Goal: Consume media (video, audio)

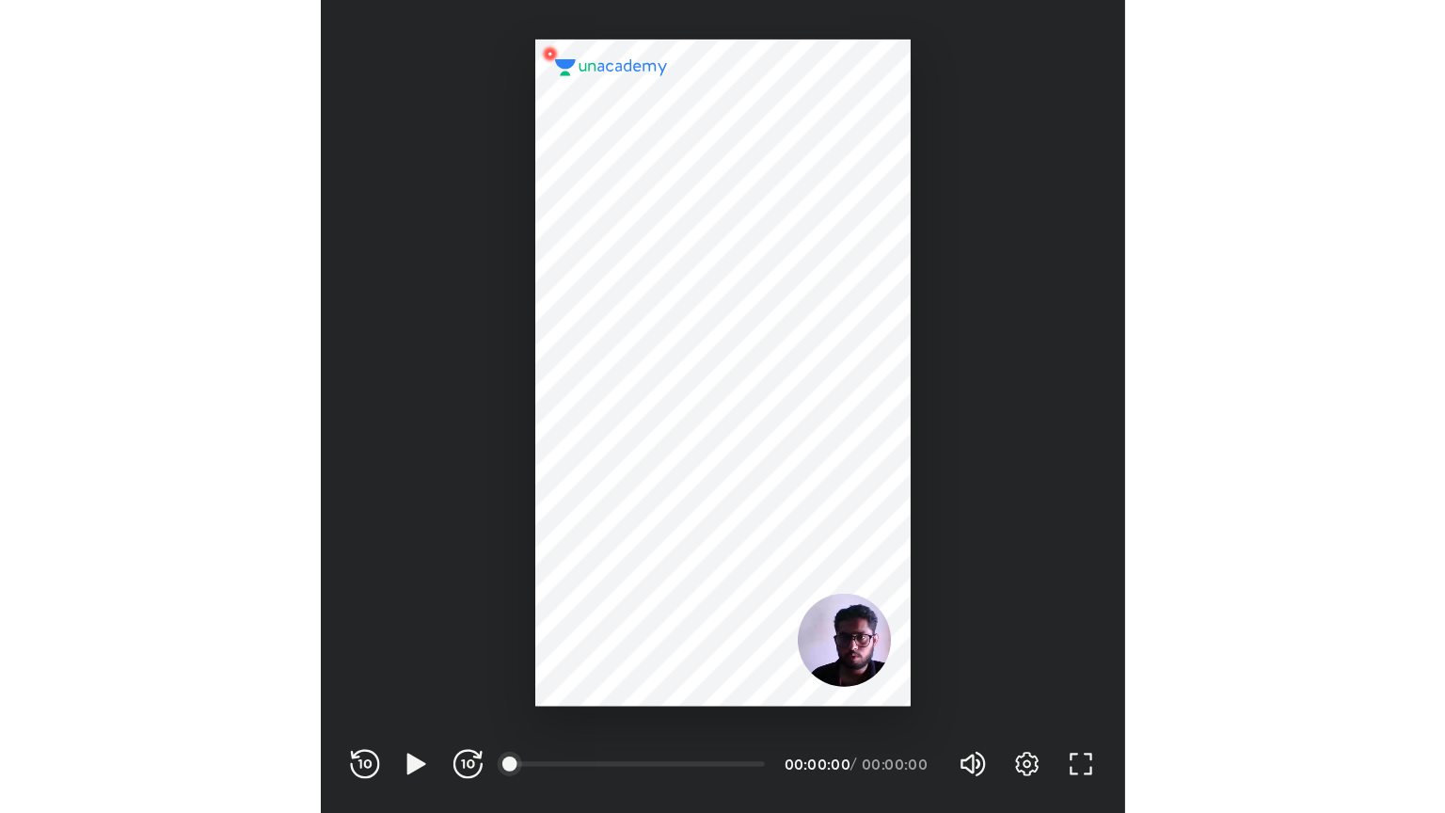
scroll to position [624, 617]
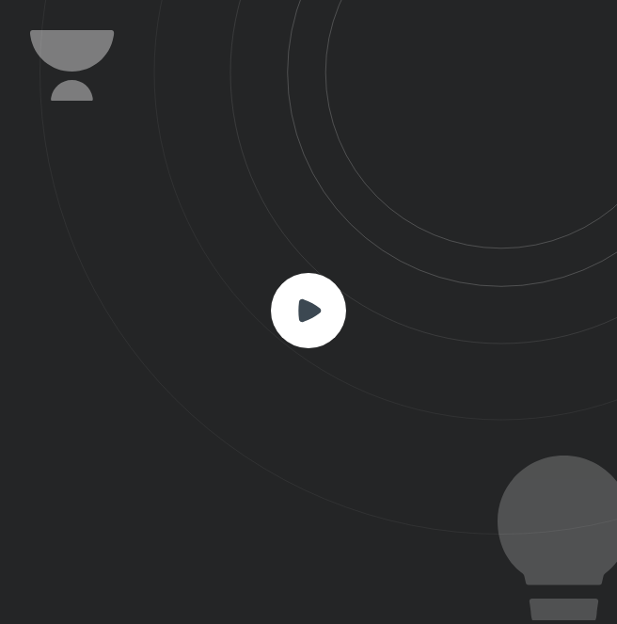
click at [306, 293] on rect at bounding box center [308, 310] width 75 height 75
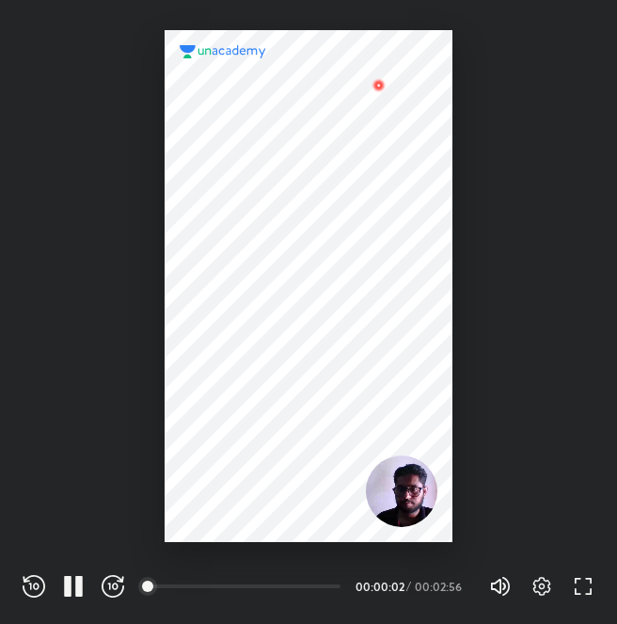
click at [331, 411] on div at bounding box center [309, 286] width 288 height 512
click at [80, 585] on icon "button" at bounding box center [79, 586] width 8 height 21
click at [68, 594] on icon "button" at bounding box center [73, 586] width 23 height 23
click at [68, 594] on icon "button" at bounding box center [68, 586] width 8 height 21
click at [581, 592] on icon "button" at bounding box center [583, 586] width 23 height 23
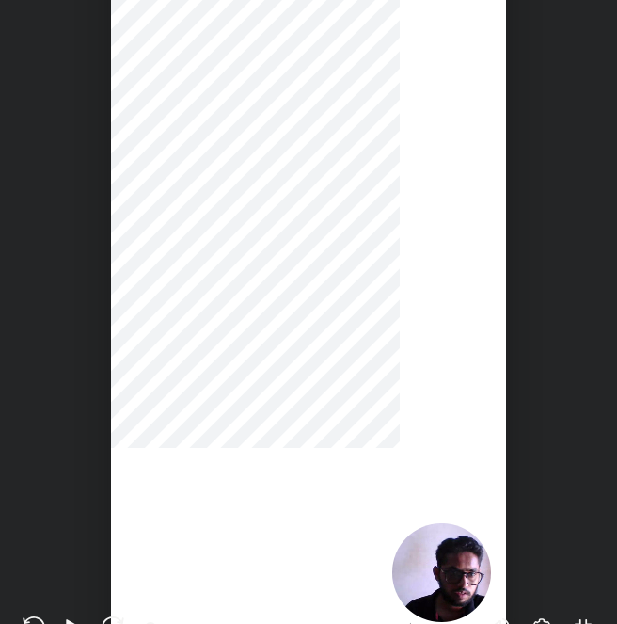
scroll to position [813, 1445]
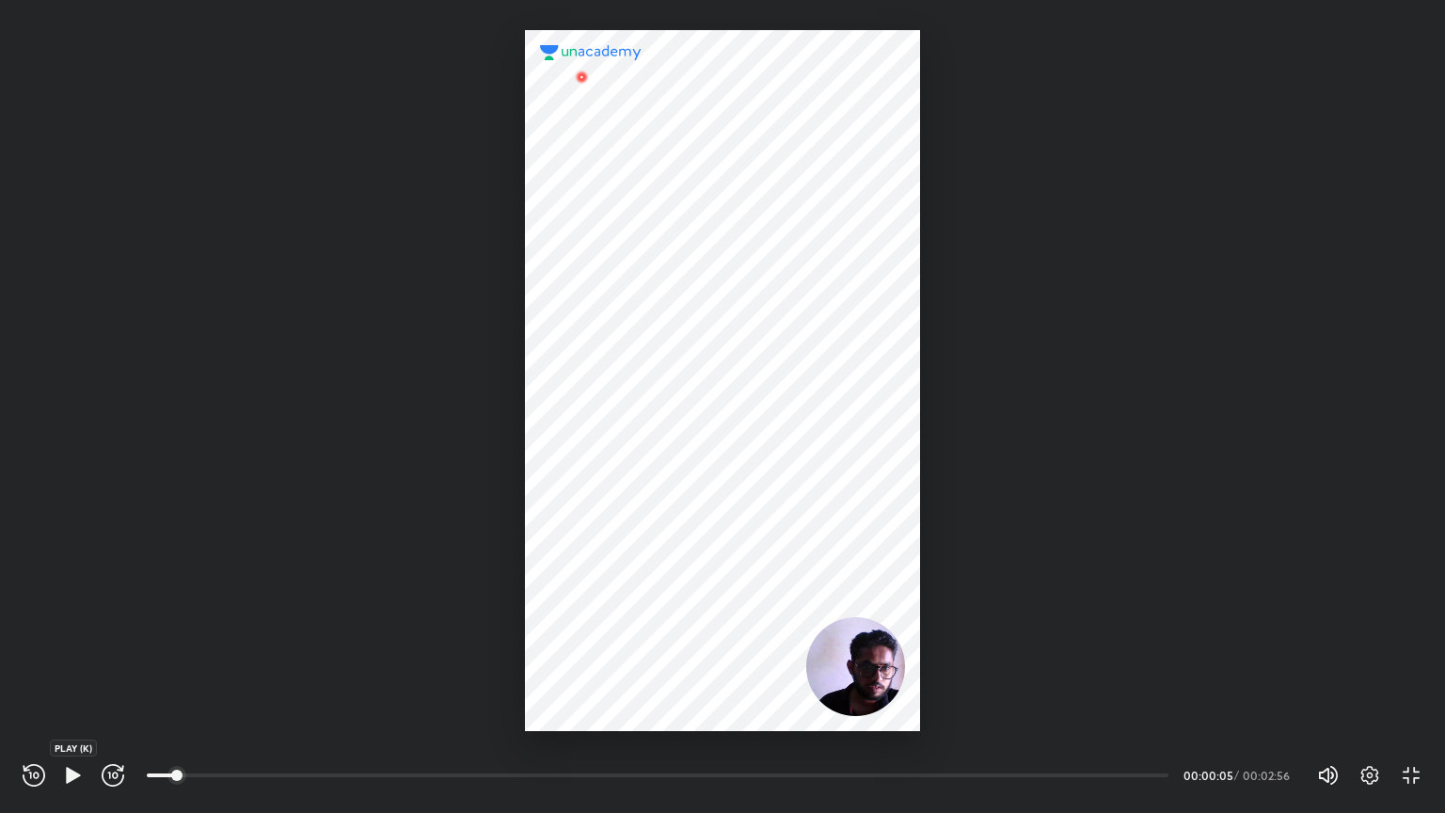
click at [68, 623] on icon "button" at bounding box center [73, 775] width 14 height 16
click at [68, 623] on icon "button" at bounding box center [68, 775] width 8 height 21
click at [68, 623] on icon "button" at bounding box center [73, 775] width 23 height 23
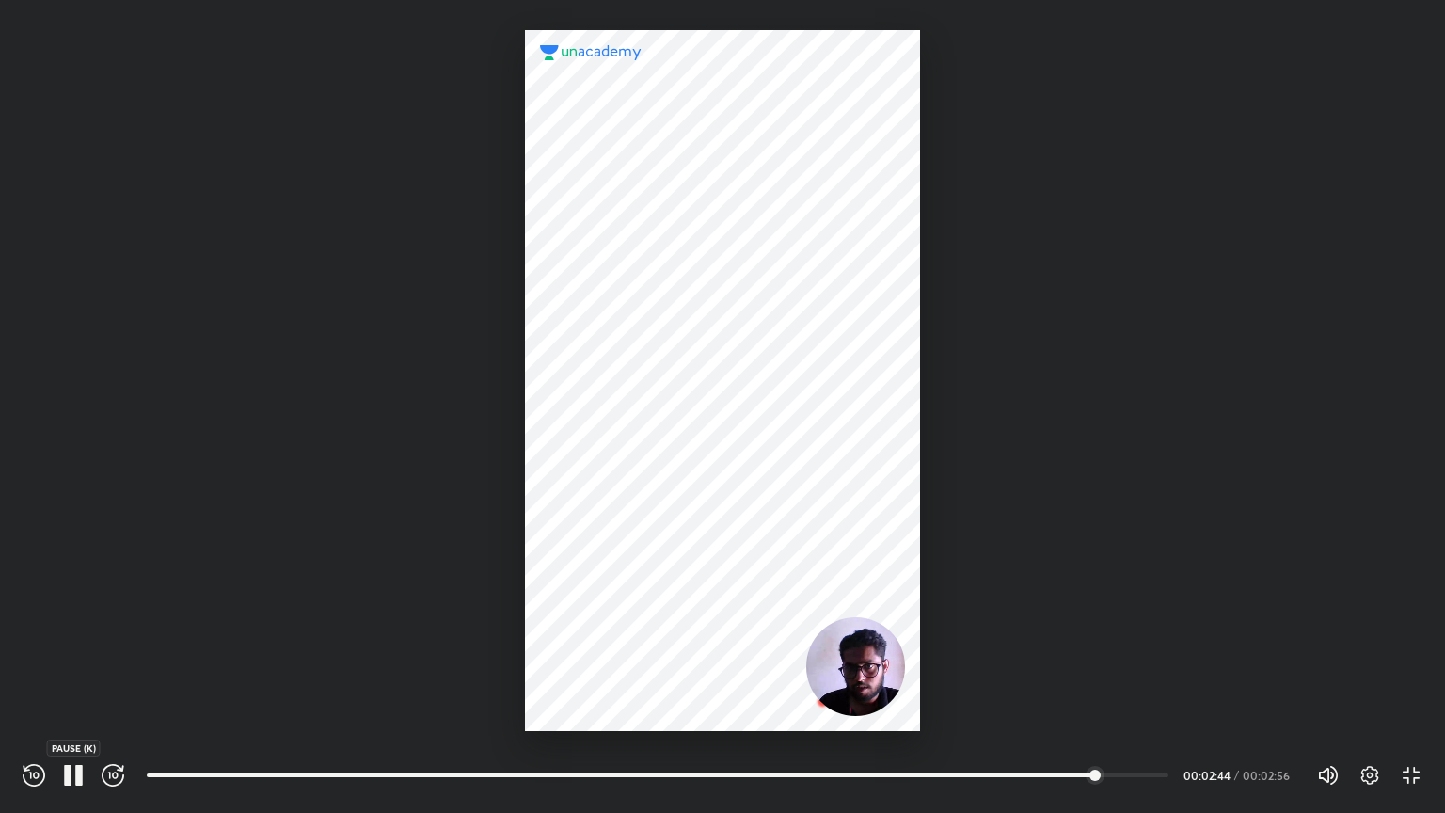
click at [70, 623] on icon "button" at bounding box center [68, 775] width 8 height 21
click at [288, 599] on div at bounding box center [722, 365] width 1445 height 731
click at [64, 623] on icon "button" at bounding box center [73, 775] width 23 height 23
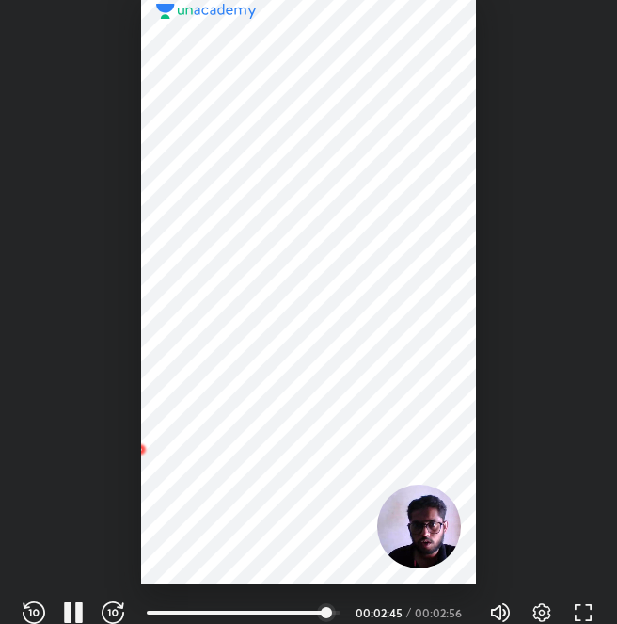
scroll to position [624, 617]
click at [70, 611] on icon "button" at bounding box center [68, 612] width 8 height 21
